Goal: Information Seeking & Learning: Check status

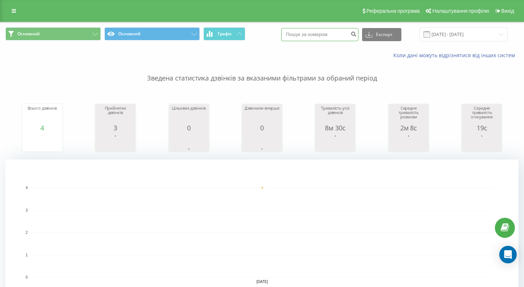
click at [332, 30] on input at bounding box center [319, 34] width 77 height 13
type input "380630637161"
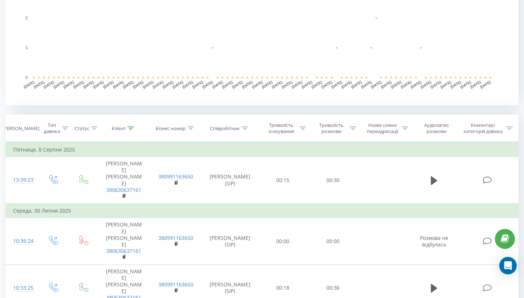
scroll to position [238, 0]
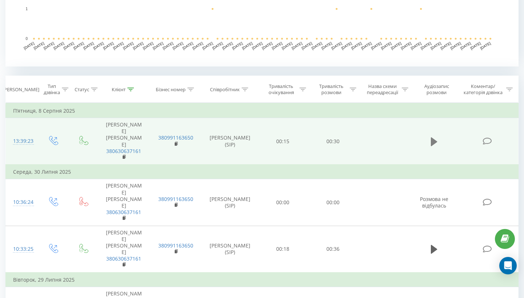
click at [433, 137] on icon at bounding box center [434, 141] width 7 height 9
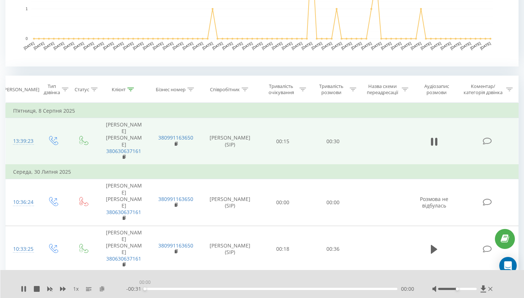
drag, startPoint x: 190, startPoint y: 289, endPoint x: 99, endPoint y: 289, distance: 91.4
click at [99, 289] on div "1 x - 00:31 00:00 00:00" at bounding box center [258, 289] width 474 height 7
drag, startPoint x: 458, startPoint y: 289, endPoint x: 479, endPoint y: 288, distance: 20.8
click at [479, 288] on div at bounding box center [463, 289] width 62 height 7
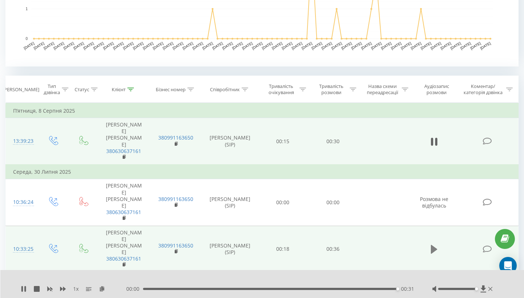
click at [431, 244] on button at bounding box center [434, 249] width 11 height 11
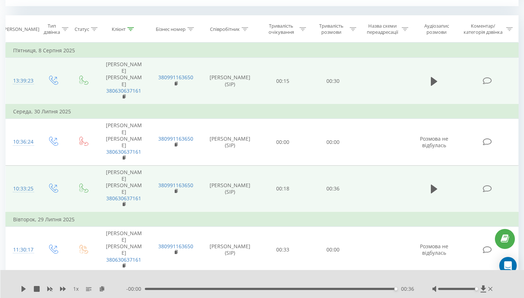
scroll to position [303, 0]
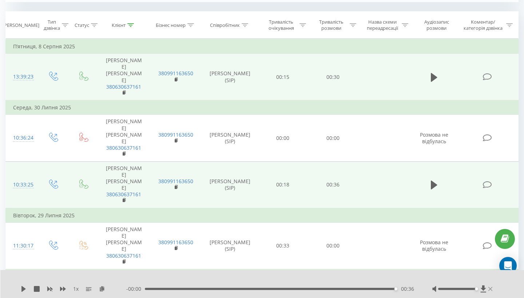
click at [492, 290] on icon at bounding box center [491, 289] width 4 height 6
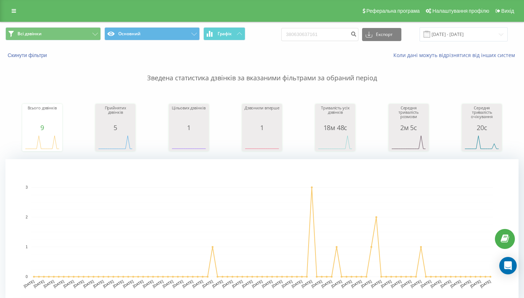
scroll to position [0, 0]
click at [336, 41] on input "380630637161" at bounding box center [319, 34] width 77 height 13
type input "380952609791"
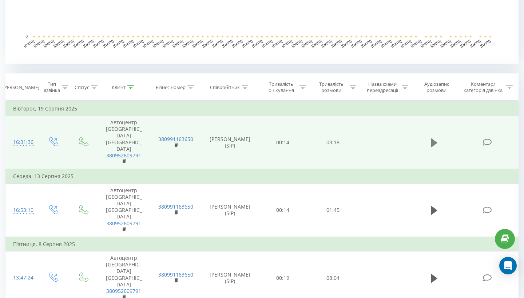
scroll to position [234, 0]
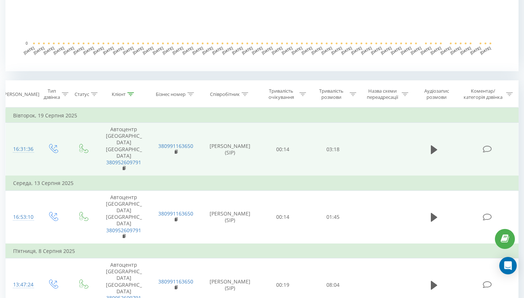
click at [433, 141] on td at bounding box center [434, 150] width 48 height 54
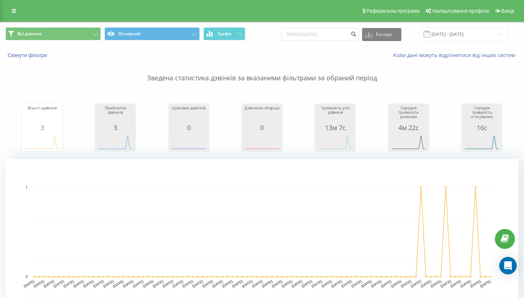
scroll to position [0, 0]
click at [339, 33] on input "380952609791" at bounding box center [319, 34] width 77 height 13
type input "380956475776"
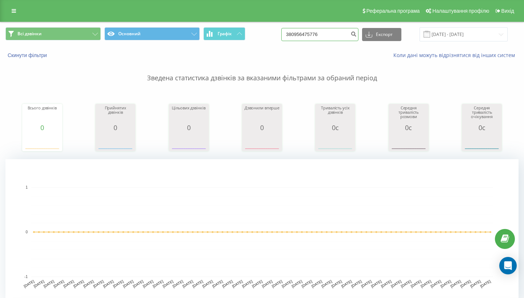
drag, startPoint x: 345, startPoint y: 39, endPoint x: 282, endPoint y: 37, distance: 63.0
click at [282, 37] on div "Всі дзвінки Основний Графік 380956475776 Експорт .csv .xls .xlsx 22.05.2025 - 2…" at bounding box center [261, 34] width 513 height 14
type input "380732698357"
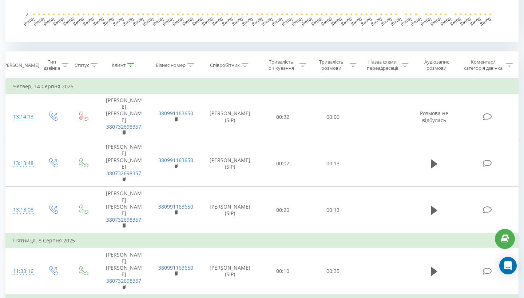
scroll to position [278, 0]
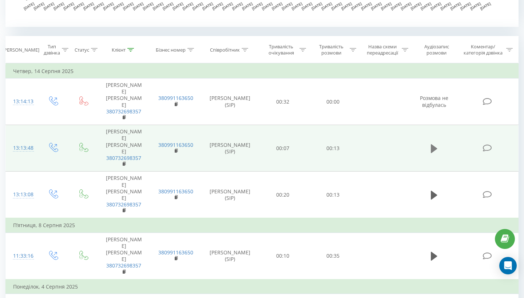
click at [439, 143] on button at bounding box center [434, 148] width 11 height 11
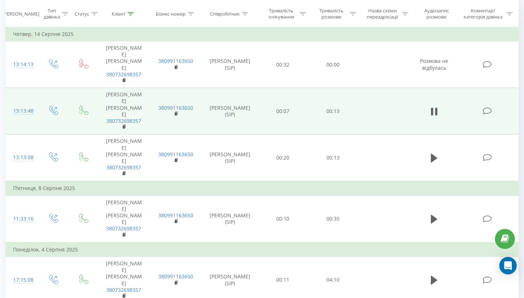
scroll to position [315, 0]
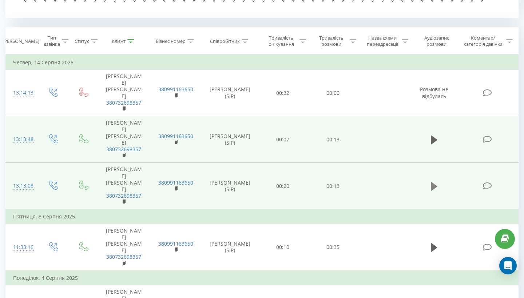
click at [432, 182] on icon at bounding box center [434, 186] width 7 height 9
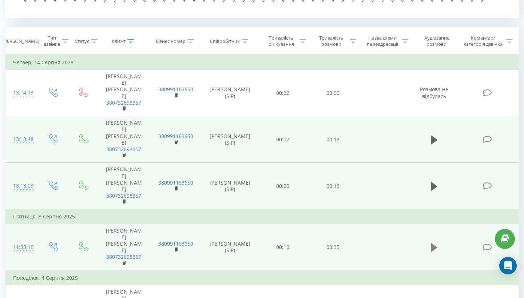
click at [434, 244] on icon at bounding box center [434, 248] width 7 height 9
